Goal: Task Accomplishment & Management: Manage account settings

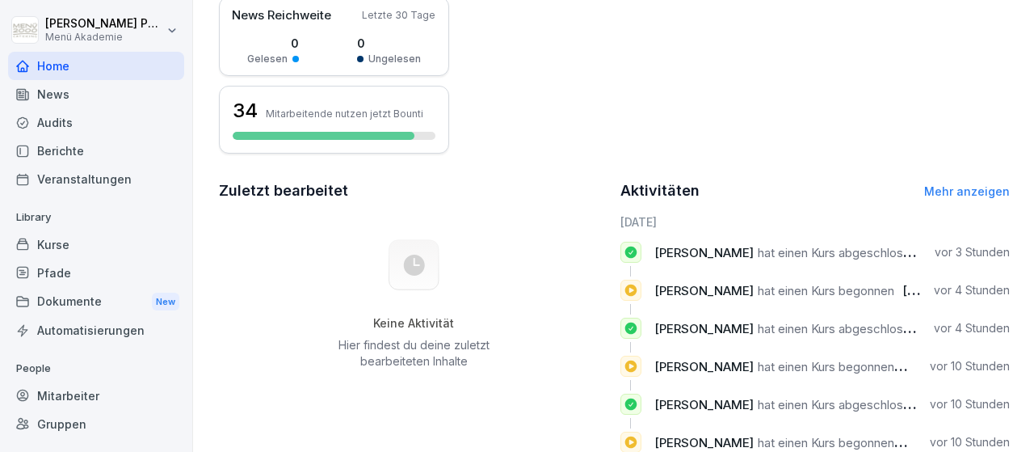
scroll to position [312, 0]
click at [79, 395] on div "Mitarbeiter" at bounding box center [96, 395] width 176 height 28
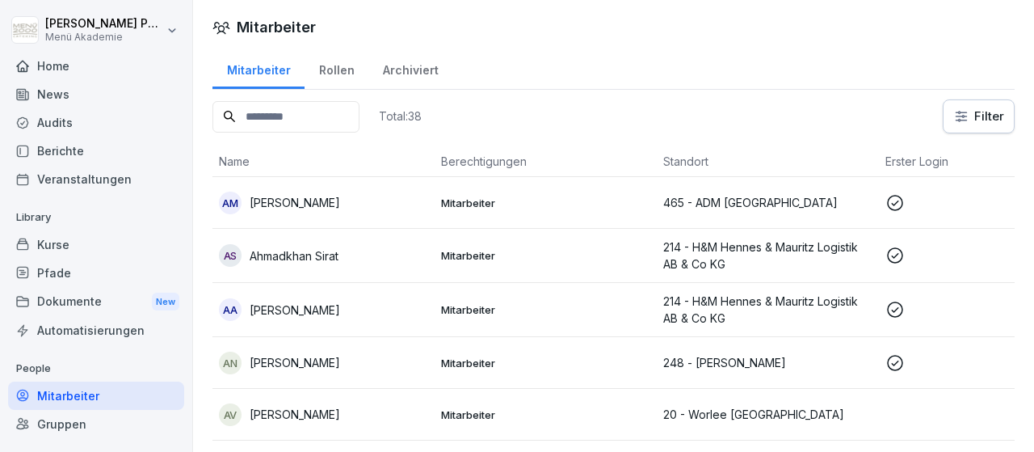
click at [294, 209] on p "[PERSON_NAME]" at bounding box center [295, 202] width 90 height 17
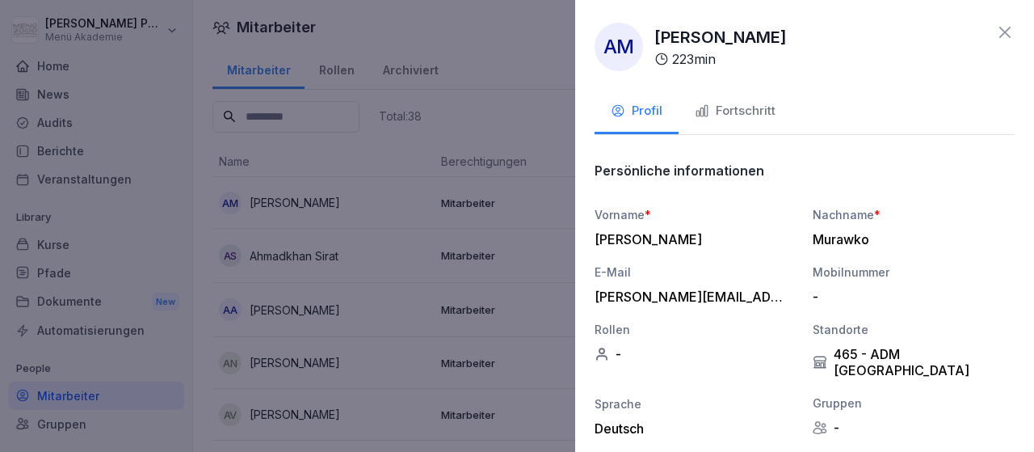
click at [763, 111] on div "Fortschritt" at bounding box center [735, 111] width 81 height 19
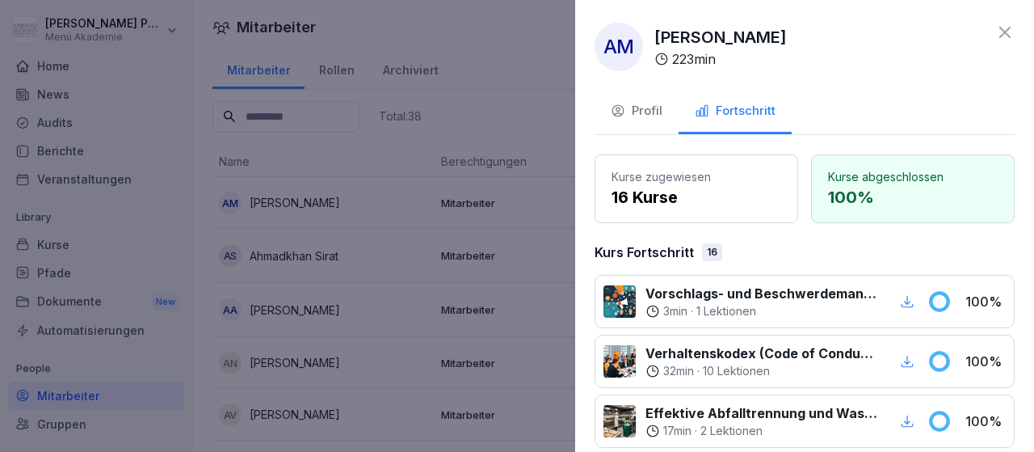
click at [1009, 30] on icon at bounding box center [1004, 32] width 19 height 19
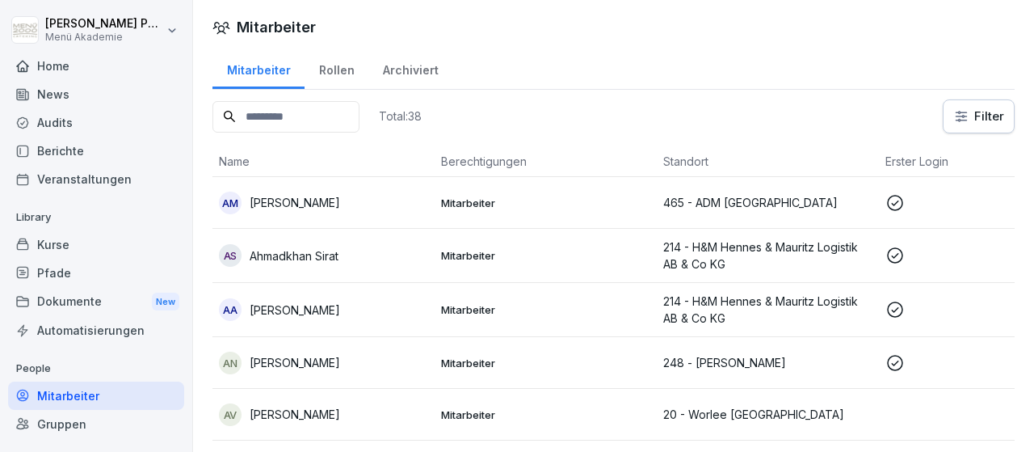
click at [327, 254] on p "Ahmadkhan Sirat" at bounding box center [294, 255] width 89 height 17
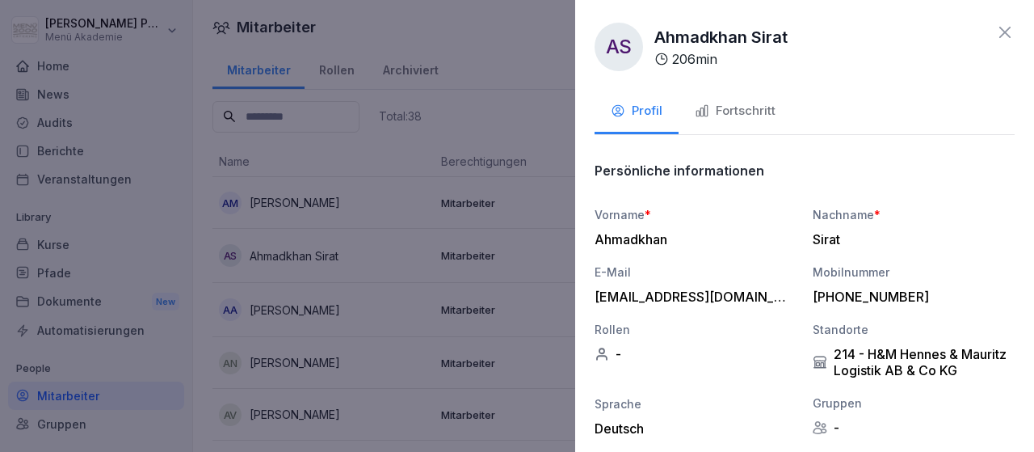
click at [729, 112] on div "Fortschritt" at bounding box center [735, 111] width 81 height 19
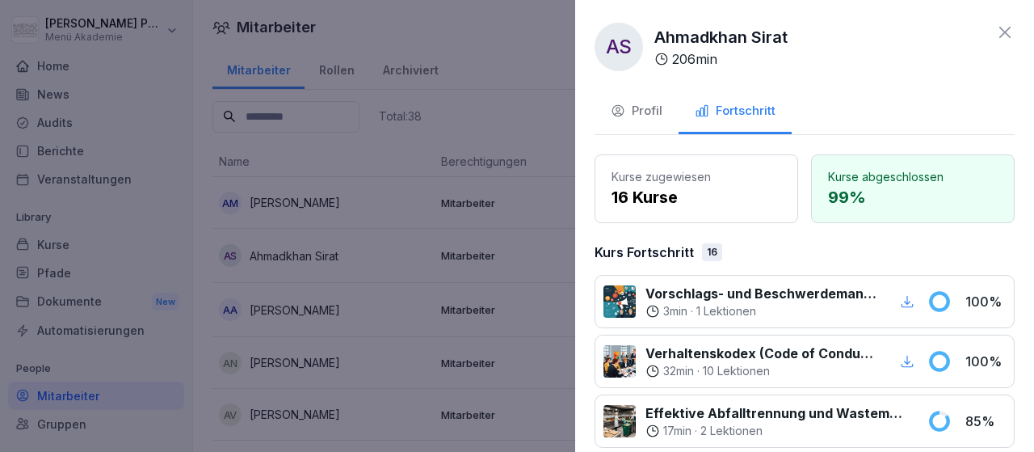
click at [1001, 35] on icon at bounding box center [1004, 32] width 19 height 19
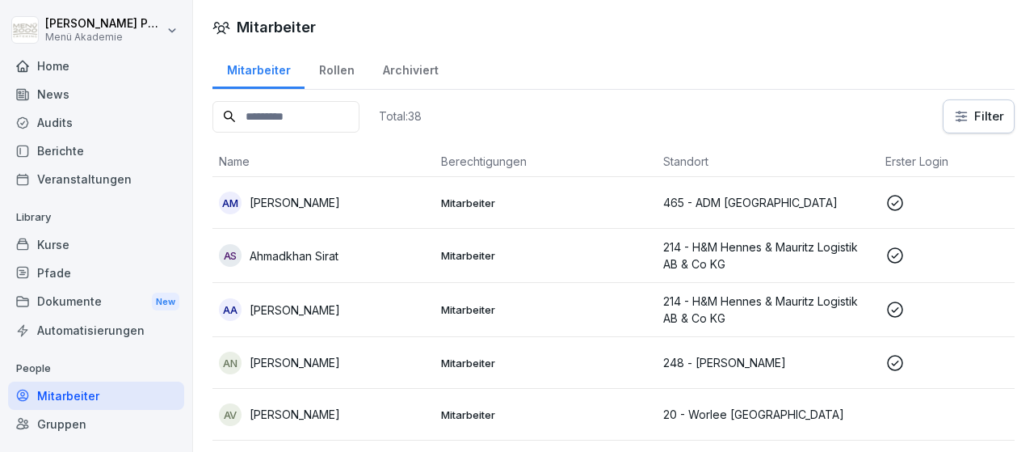
click at [355, 305] on div "AA [PERSON_NAME]" at bounding box center [323, 309] width 209 height 23
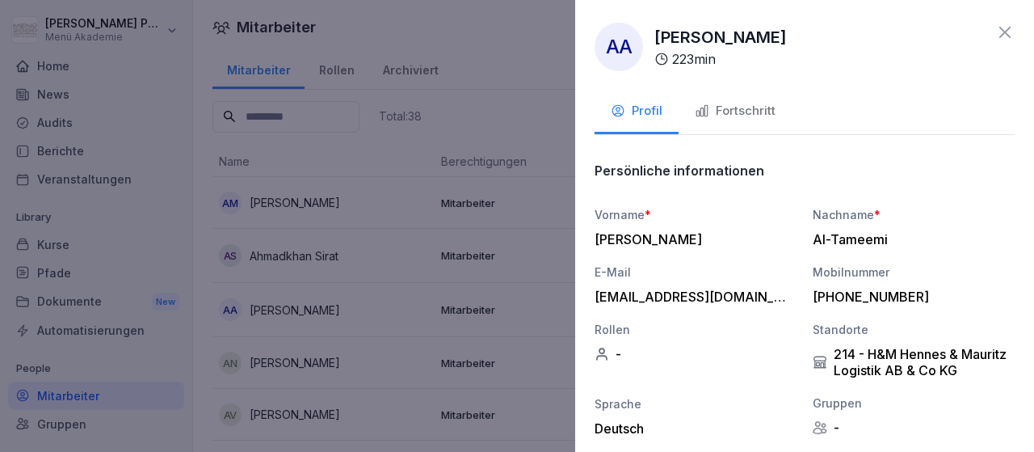
click at [711, 111] on div "Fortschritt" at bounding box center [735, 111] width 81 height 19
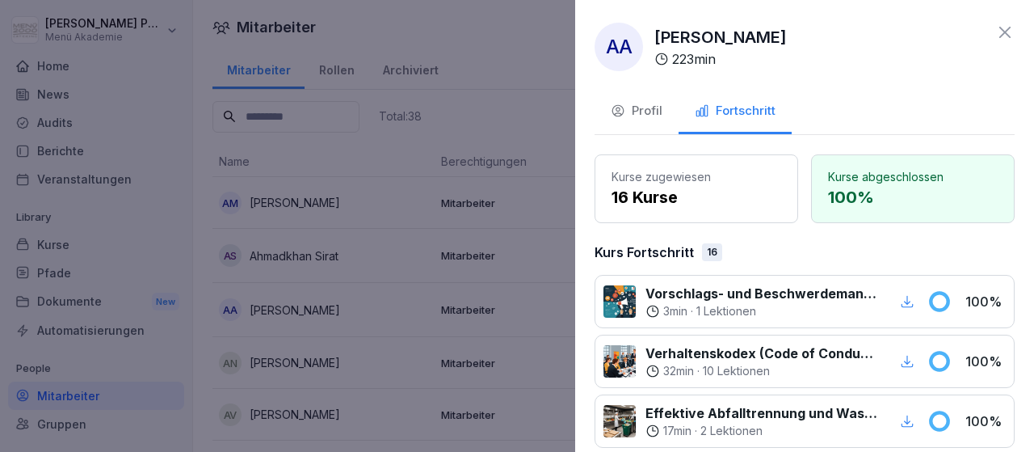
click at [999, 35] on icon at bounding box center [1004, 32] width 19 height 19
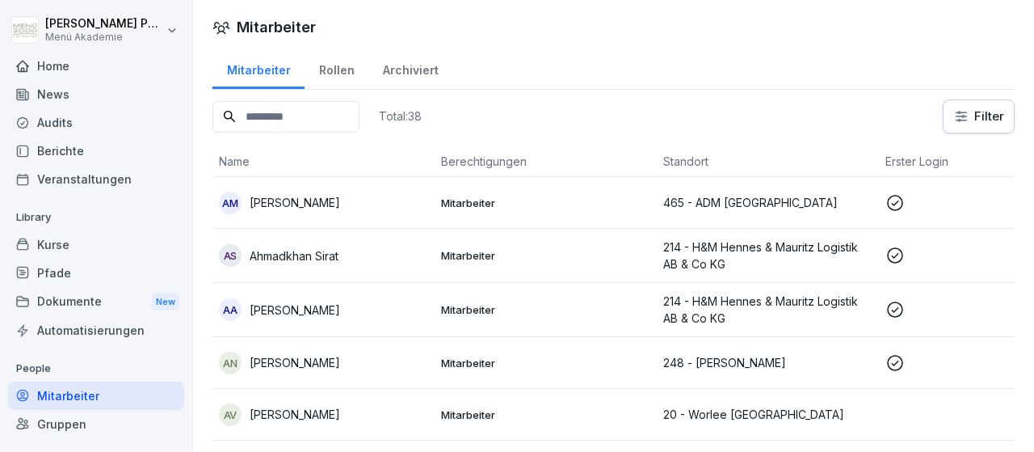
click at [292, 371] on div "AN Amna Al Naser" at bounding box center [323, 362] width 209 height 23
click at [292, 371] on div at bounding box center [517, 226] width 1034 height 452
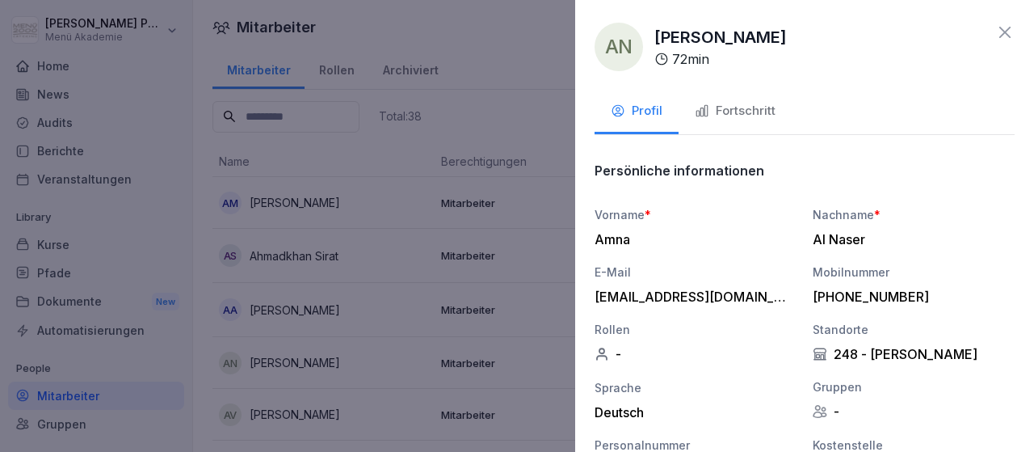
click at [736, 120] on div "Fortschritt" at bounding box center [735, 111] width 81 height 19
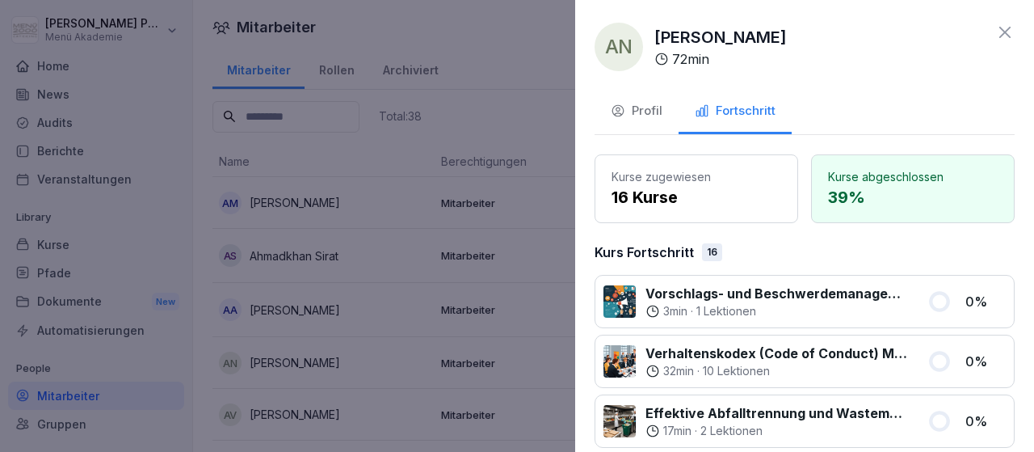
click at [998, 35] on icon at bounding box center [1004, 32] width 19 height 19
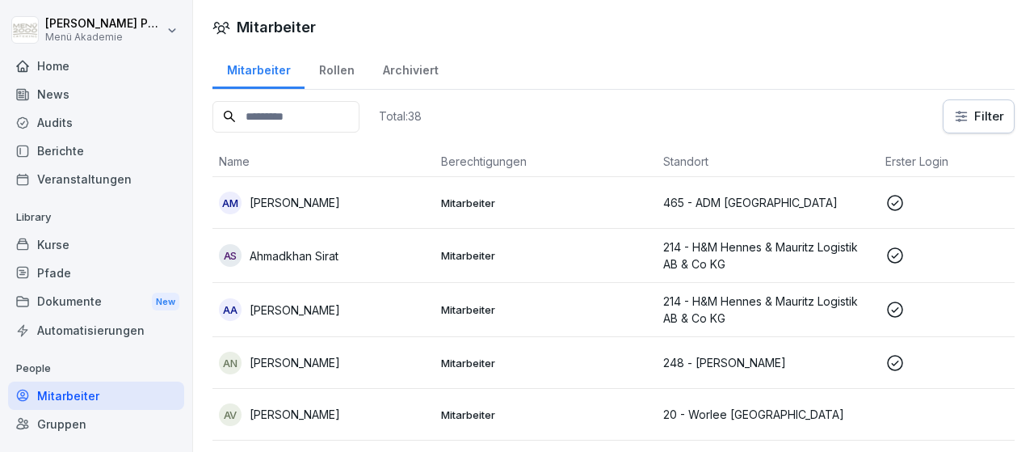
scroll to position [58, 0]
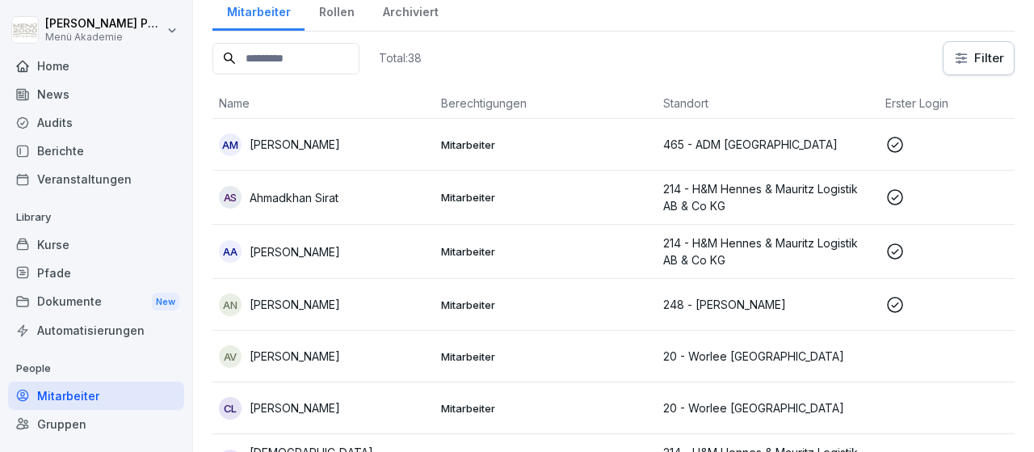
click at [284, 358] on p "[PERSON_NAME]" at bounding box center [295, 355] width 90 height 17
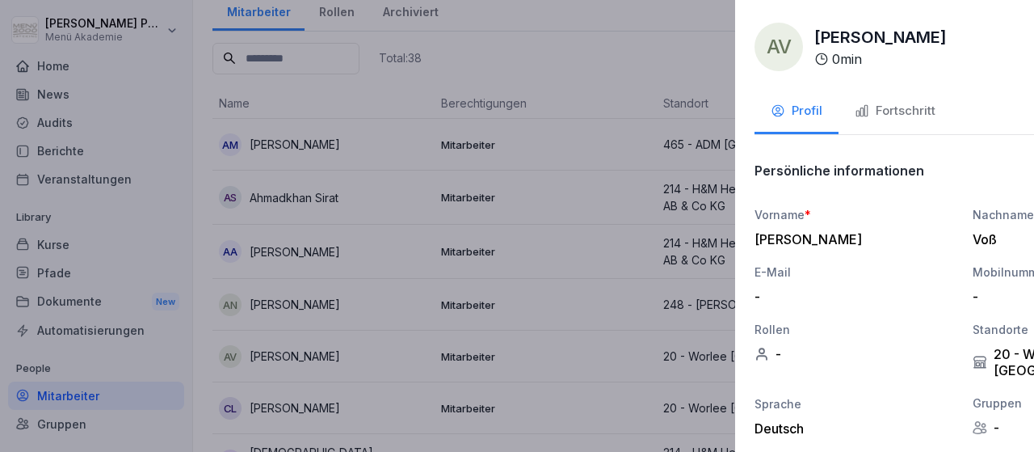
click at [284, 358] on div at bounding box center [517, 226] width 1034 height 452
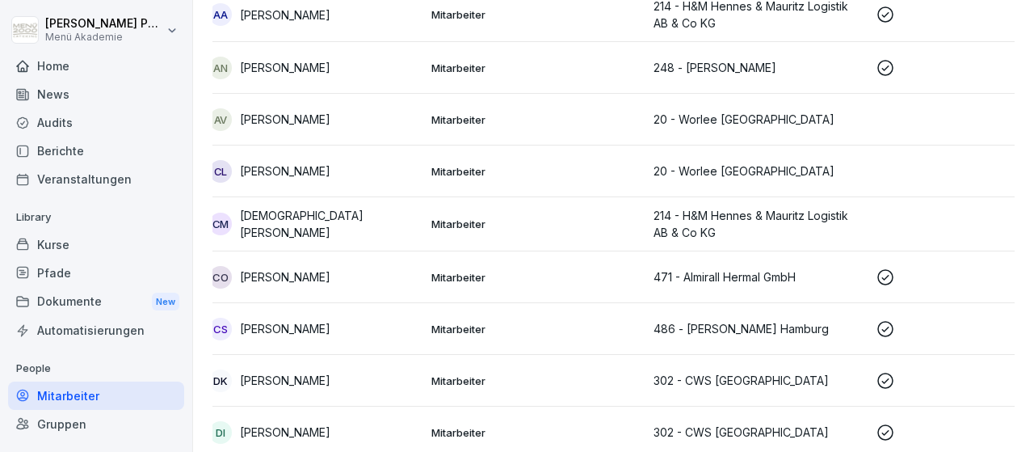
scroll to position [0, 0]
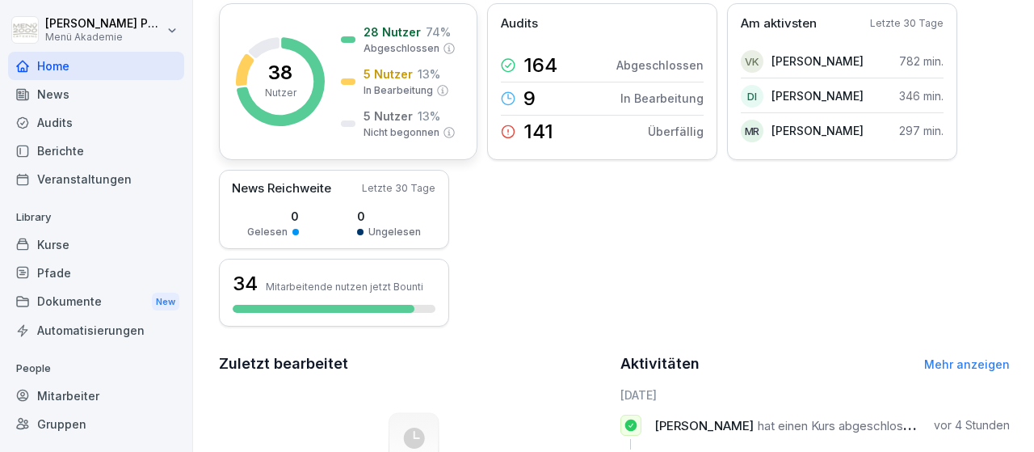
scroll to position [139, 0]
click at [473, 226] on div "38 Nutzer 28 Nutzer 74 % Abgeschlossen 5 Nutzer 13 % In Bearbeitung 5 Nutzer 13…" at bounding box center [614, 164] width 791 height 323
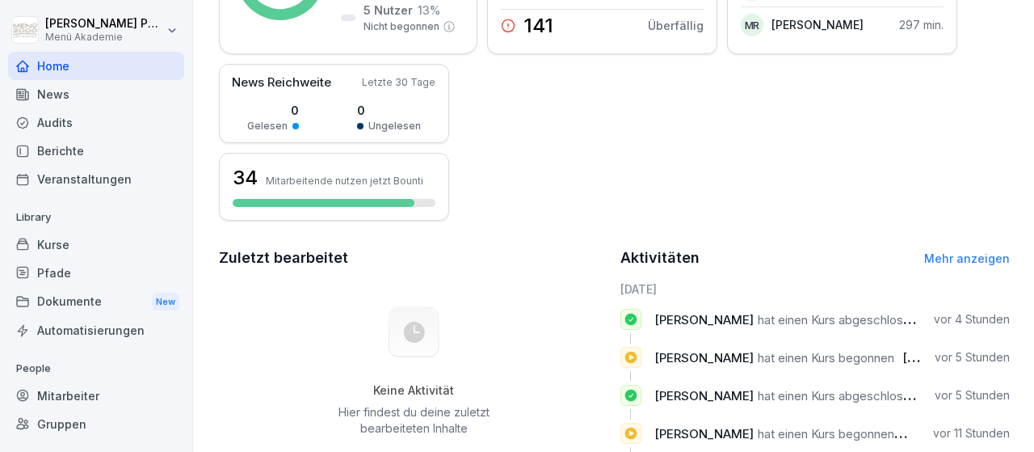
scroll to position [95, 0]
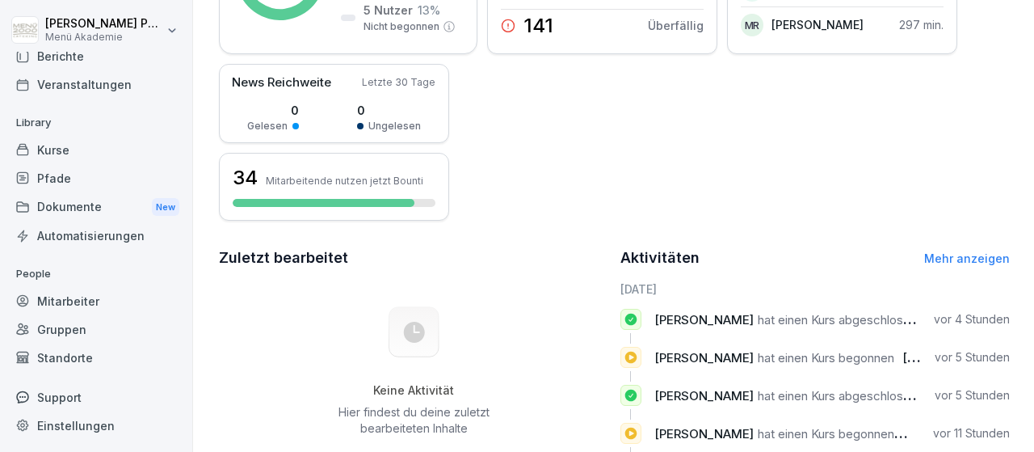
click at [74, 351] on div "Standorte" at bounding box center [96, 357] width 176 height 28
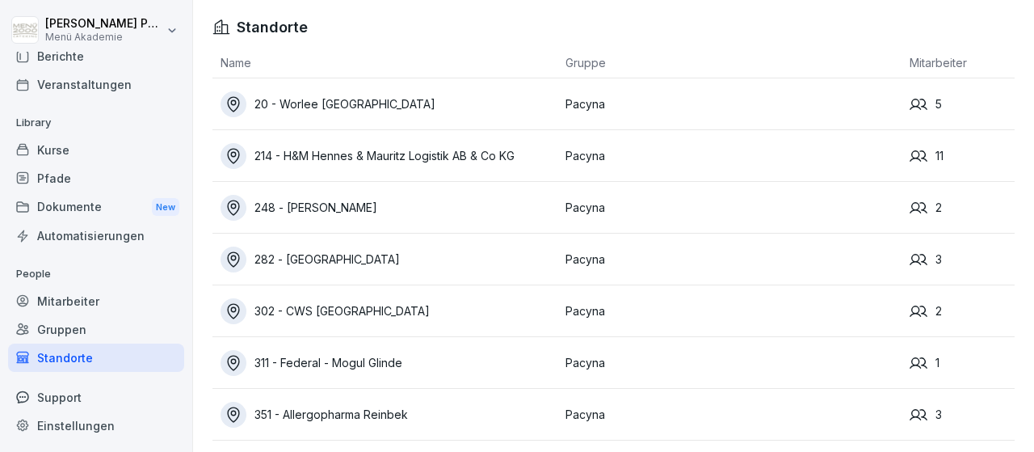
click at [326, 114] on div "20 - Worlee [GEOGRAPHIC_DATA]" at bounding box center [389, 104] width 337 height 26
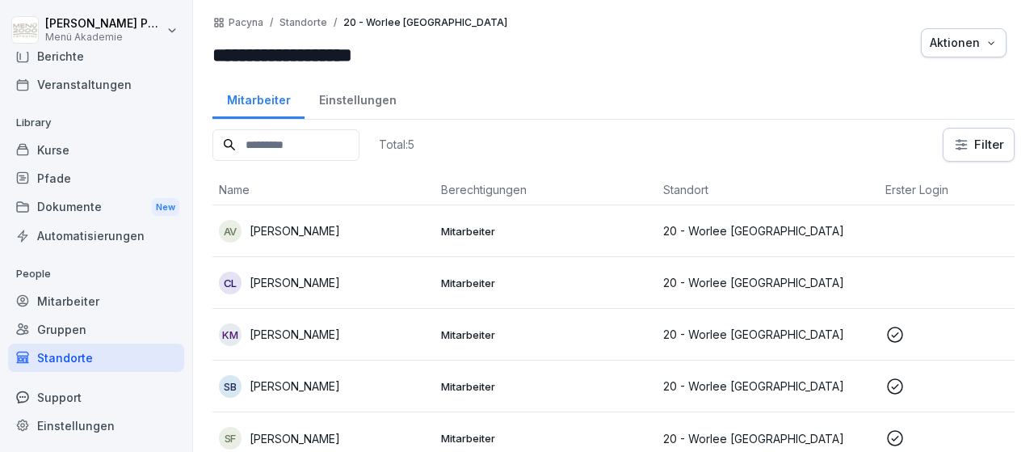
scroll to position [11, 0]
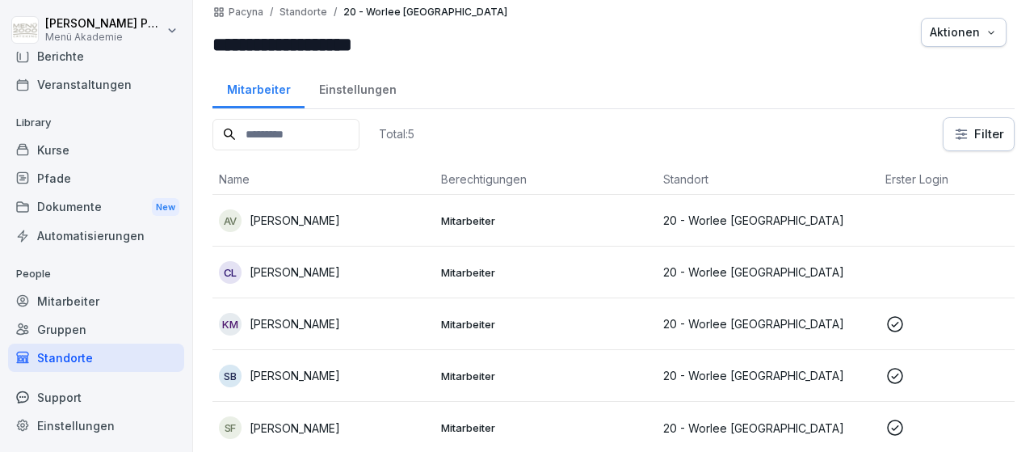
click at [340, 321] on p "[PERSON_NAME]" at bounding box center [295, 323] width 90 height 17
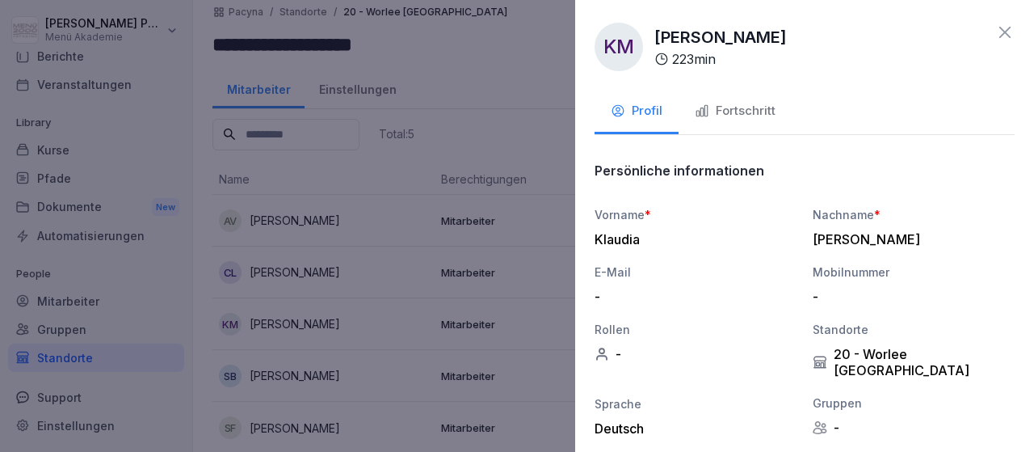
click at [711, 107] on div "Fortschritt" at bounding box center [735, 111] width 81 height 19
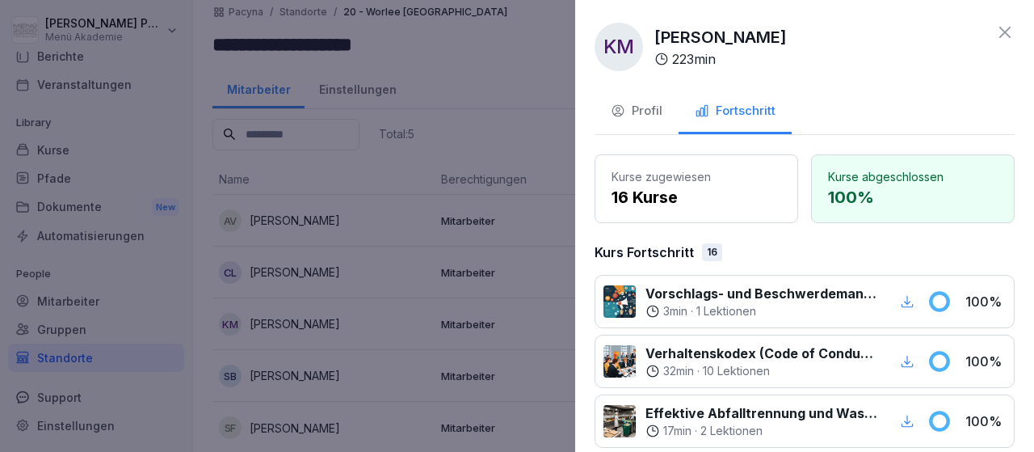
click at [995, 36] on icon at bounding box center [1004, 32] width 19 height 19
